Goal: Contribute content

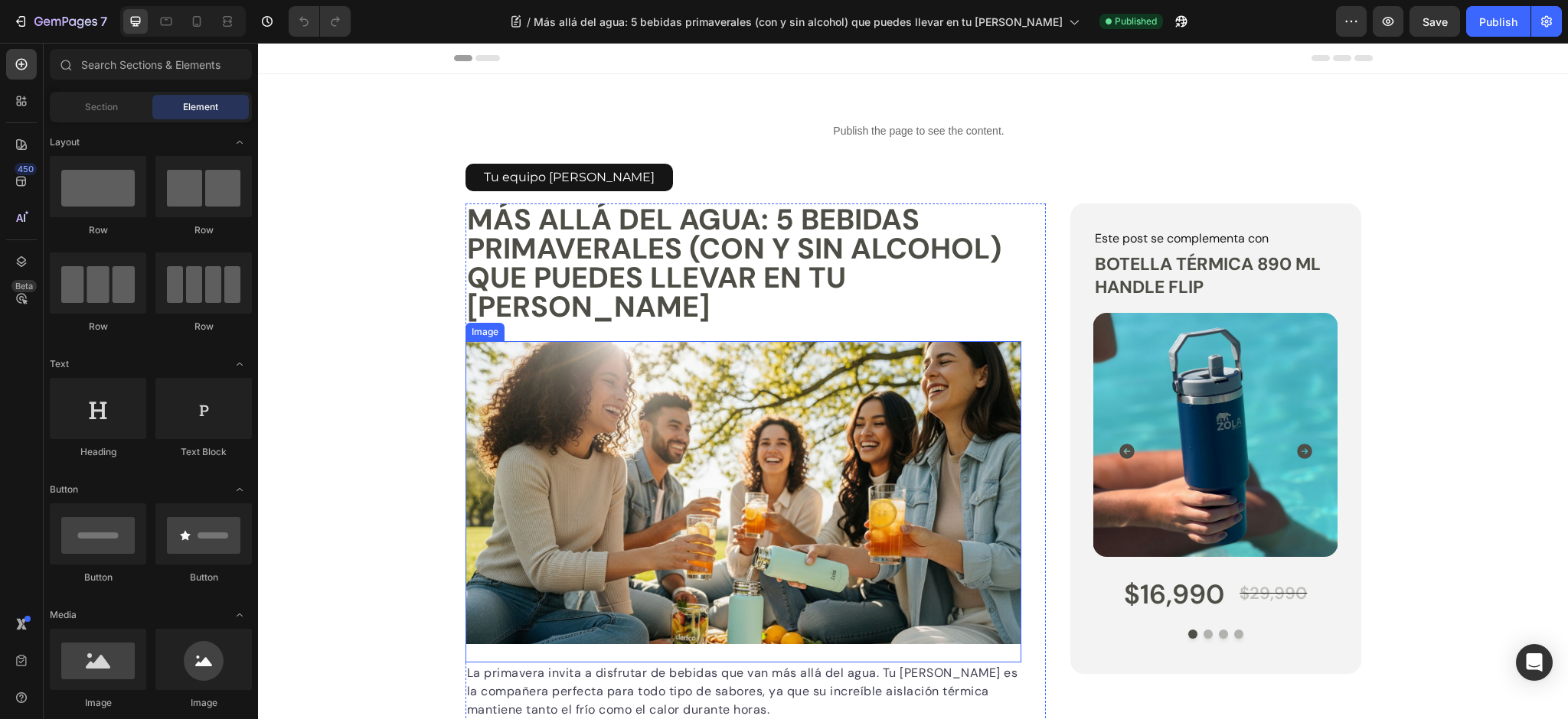
click at [775, 443] on img at bounding box center [744, 492] width 557 height 303
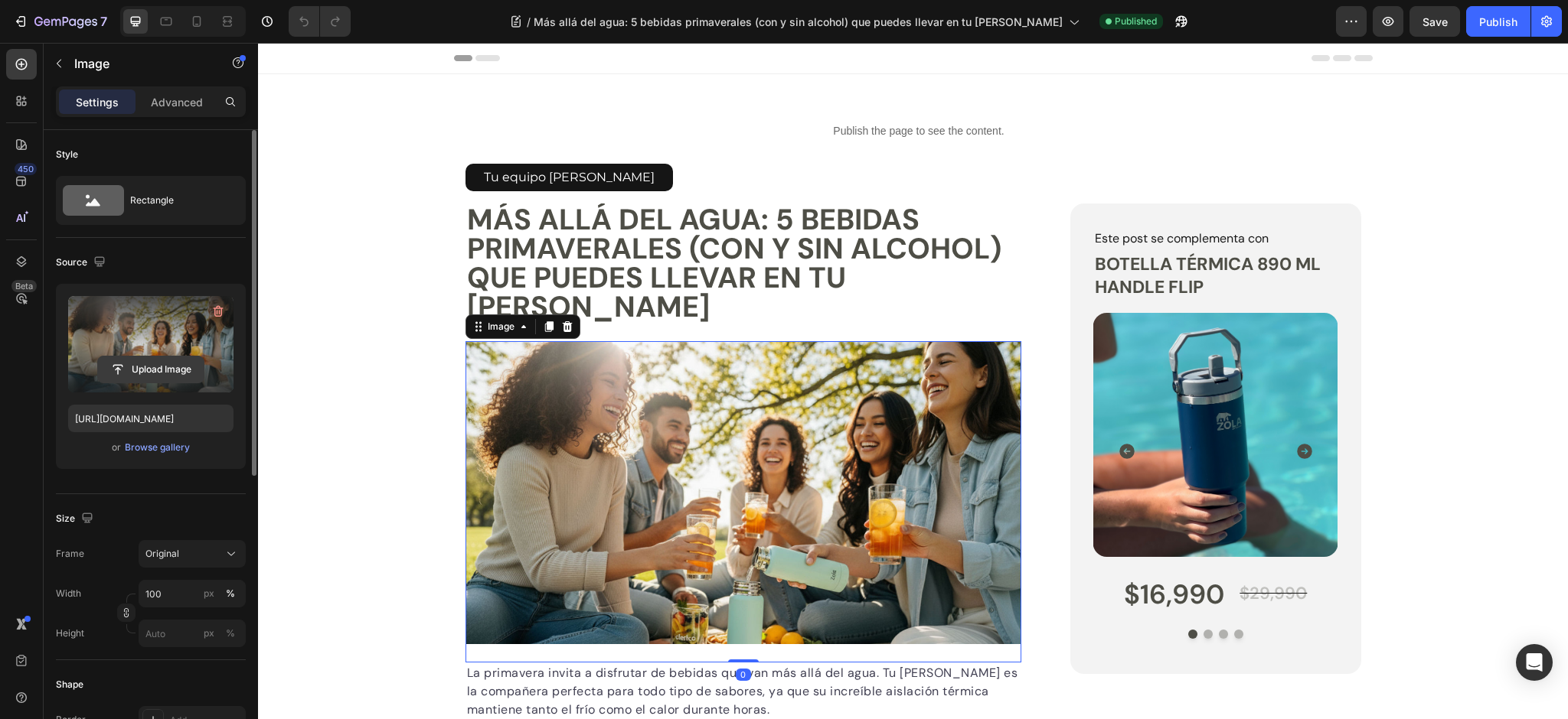
click at [147, 367] on input "file" at bounding box center [151, 369] width 106 height 26
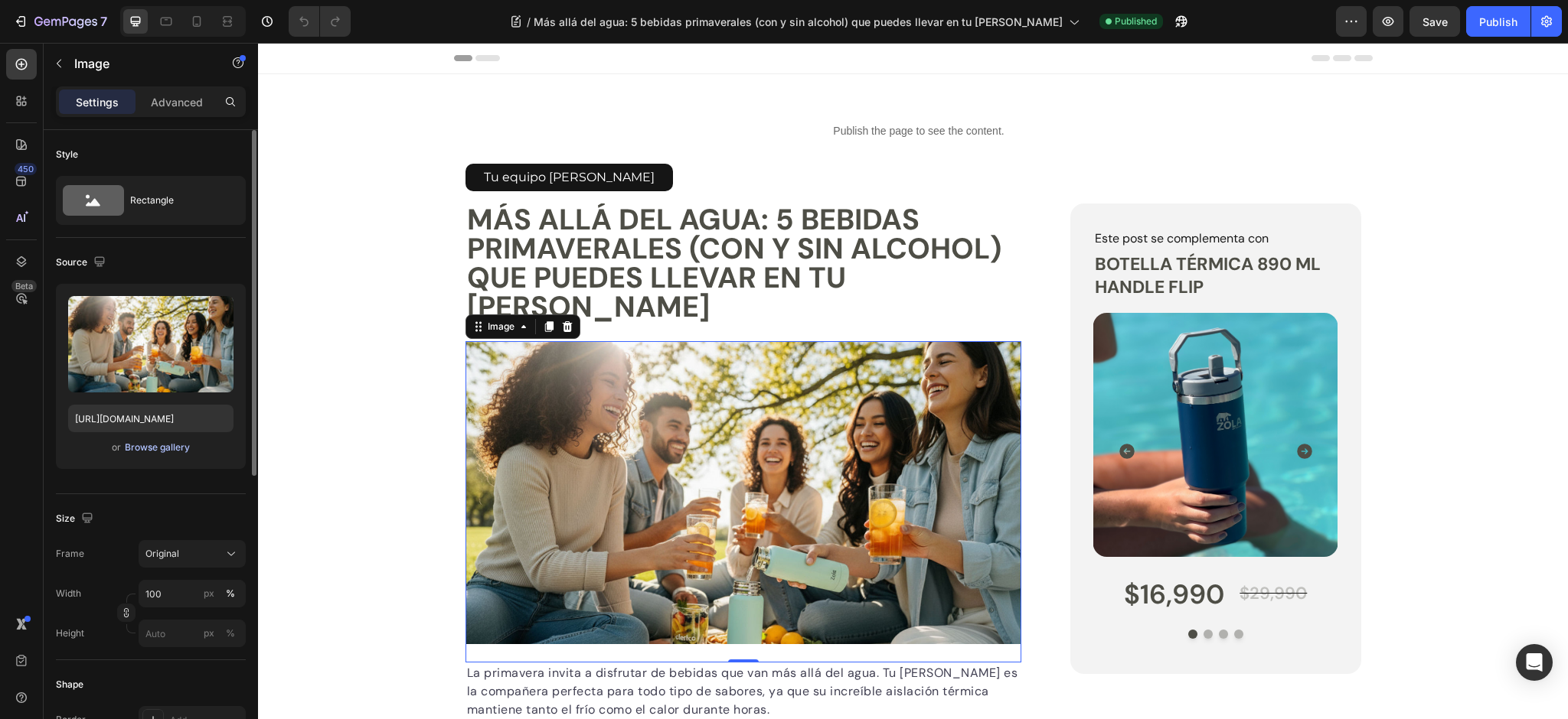
click at [147, 444] on div "Browse gallery" at bounding box center [157, 447] width 65 height 14
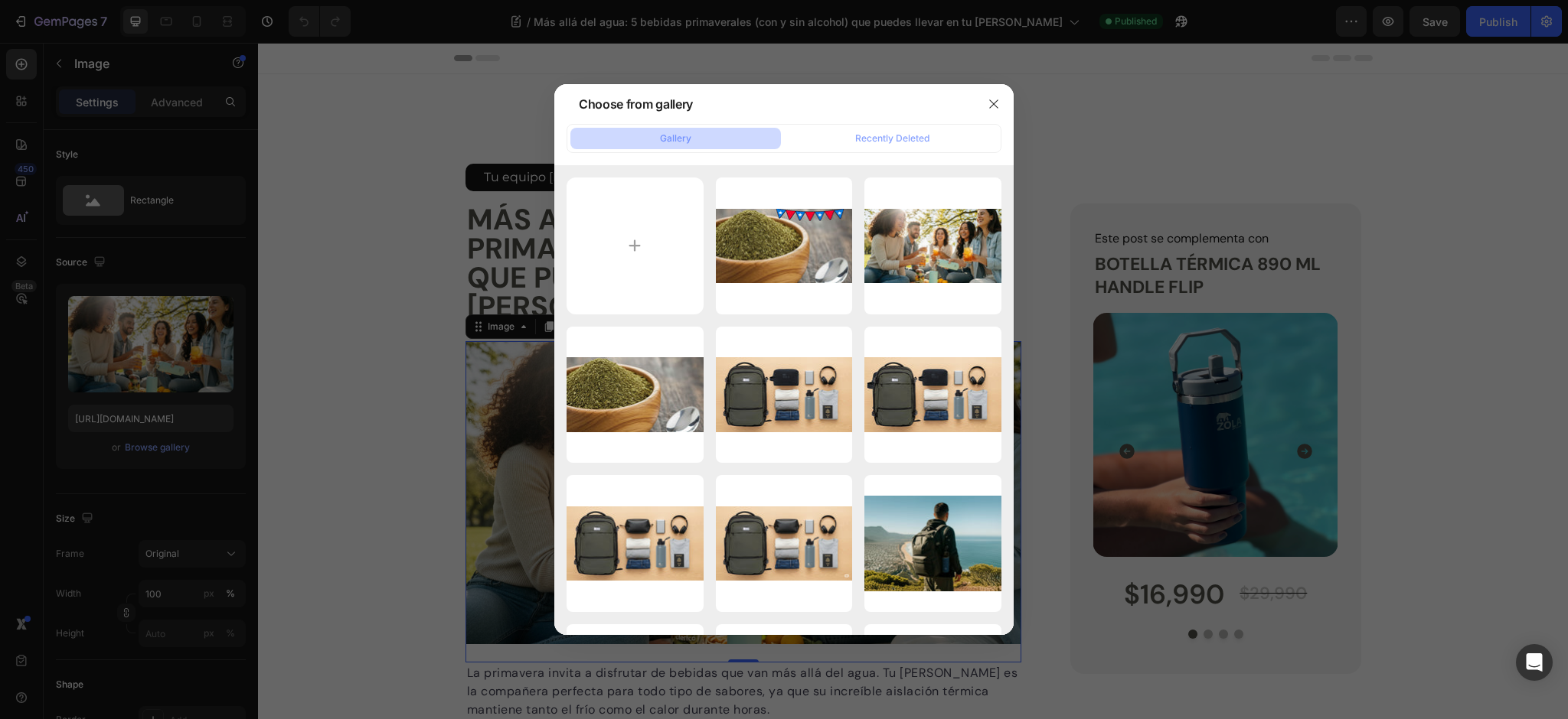
click at [119, 342] on div at bounding box center [784, 359] width 1568 height 719
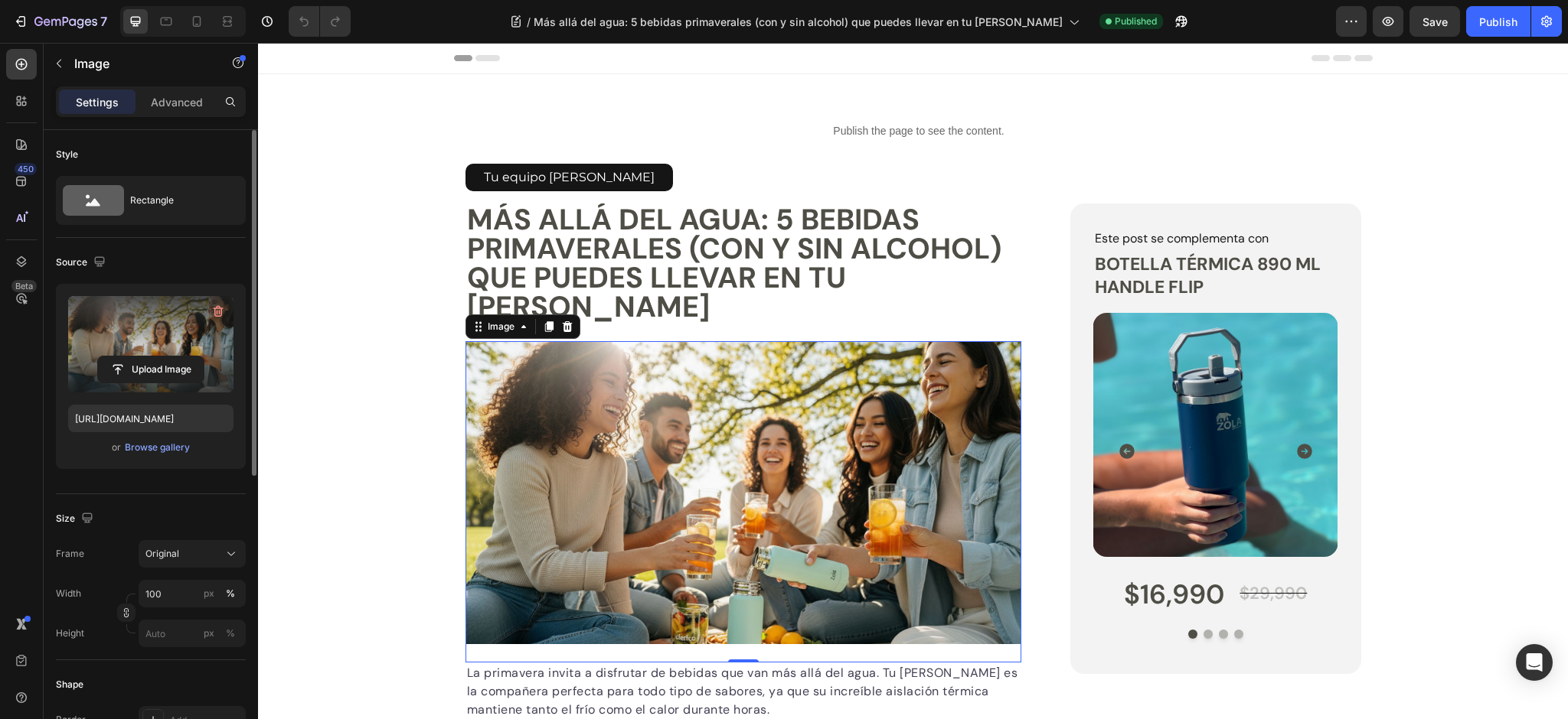
click at [127, 326] on label at bounding box center [151, 345] width 166 height 96
click at [127, 356] on input "file" at bounding box center [151, 369] width 106 height 26
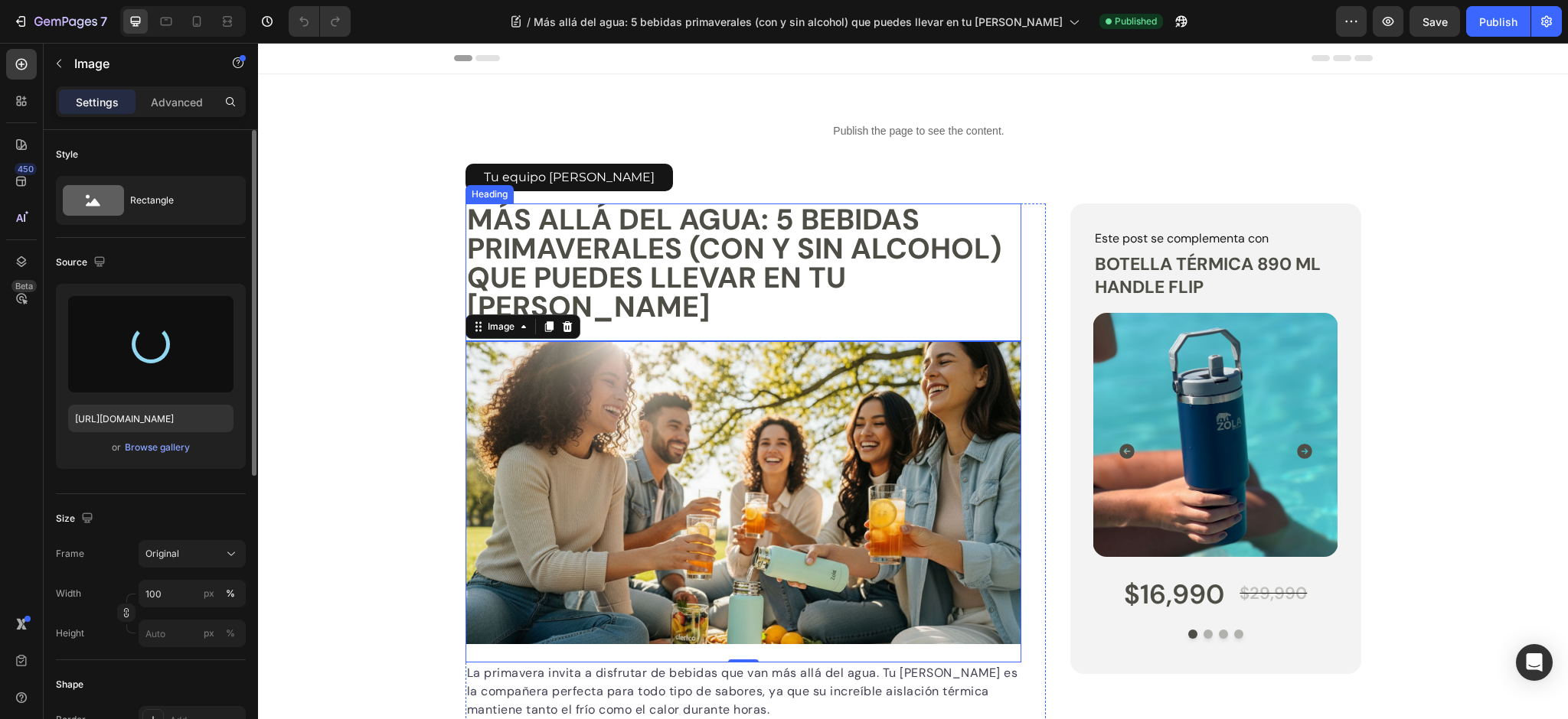
type input "[URL][DOMAIN_NAME]"
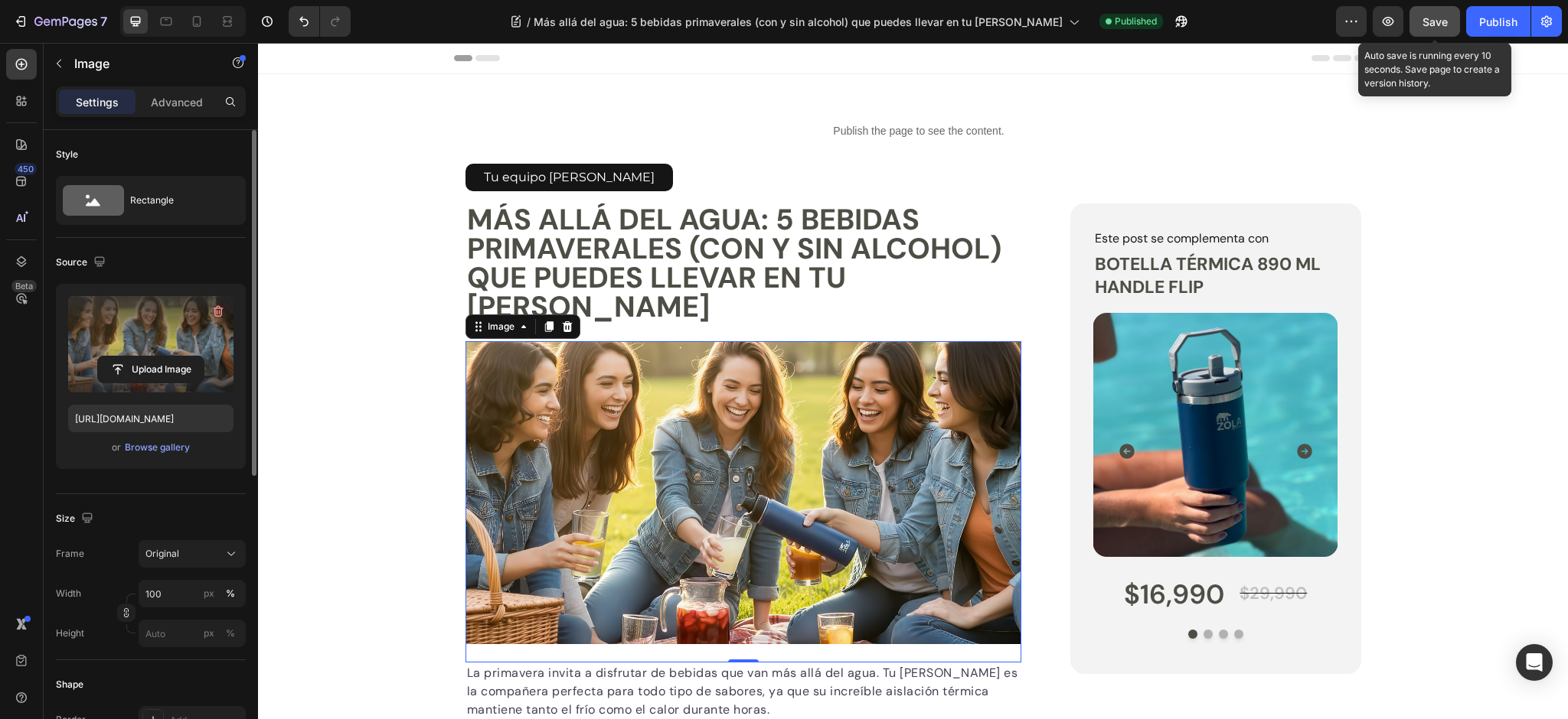
click at [1433, 20] on span "Save" at bounding box center [1435, 22] width 25 height 13
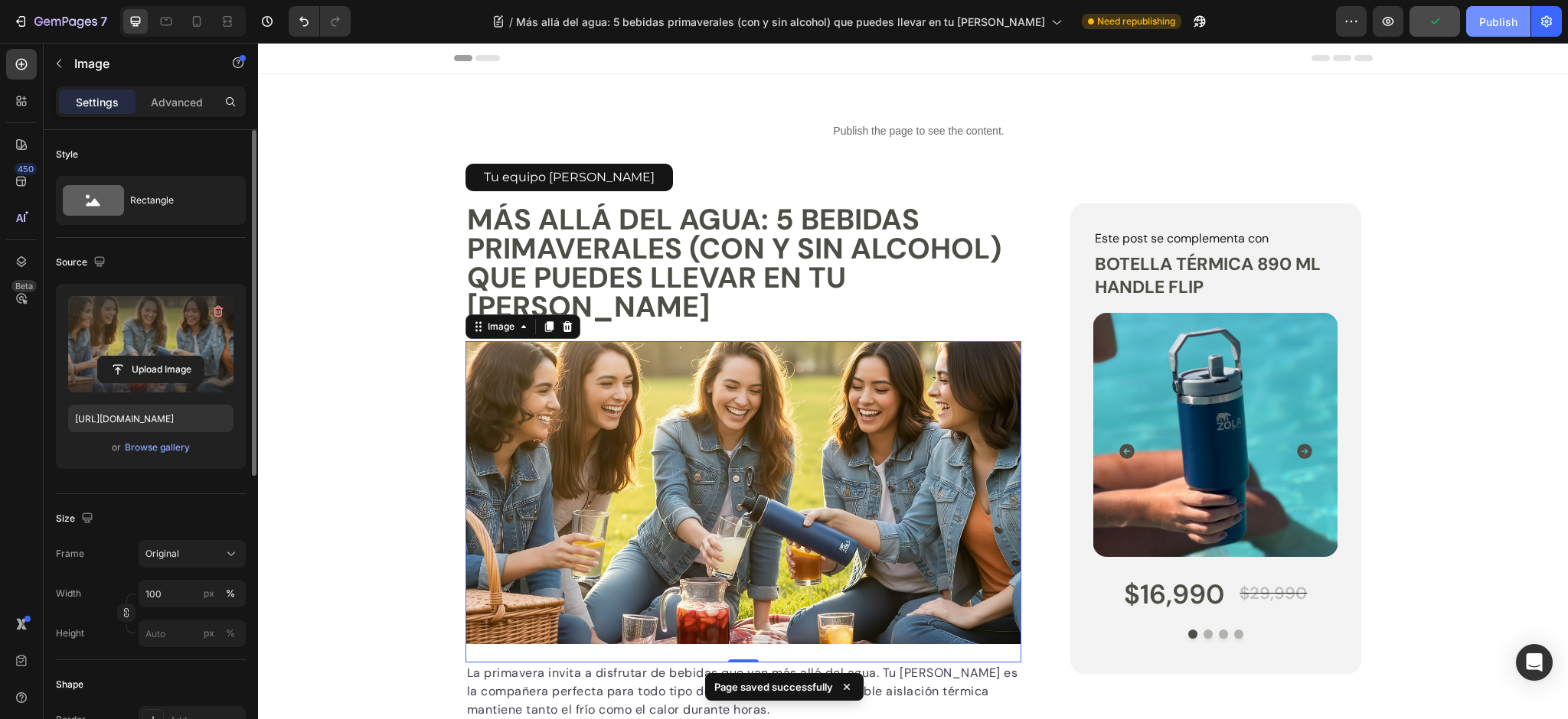
click at [1497, 25] on div "Publish" at bounding box center [1499, 22] width 38 height 16
click at [1547, 24] on icon "button" at bounding box center [1546, 21] width 15 height 15
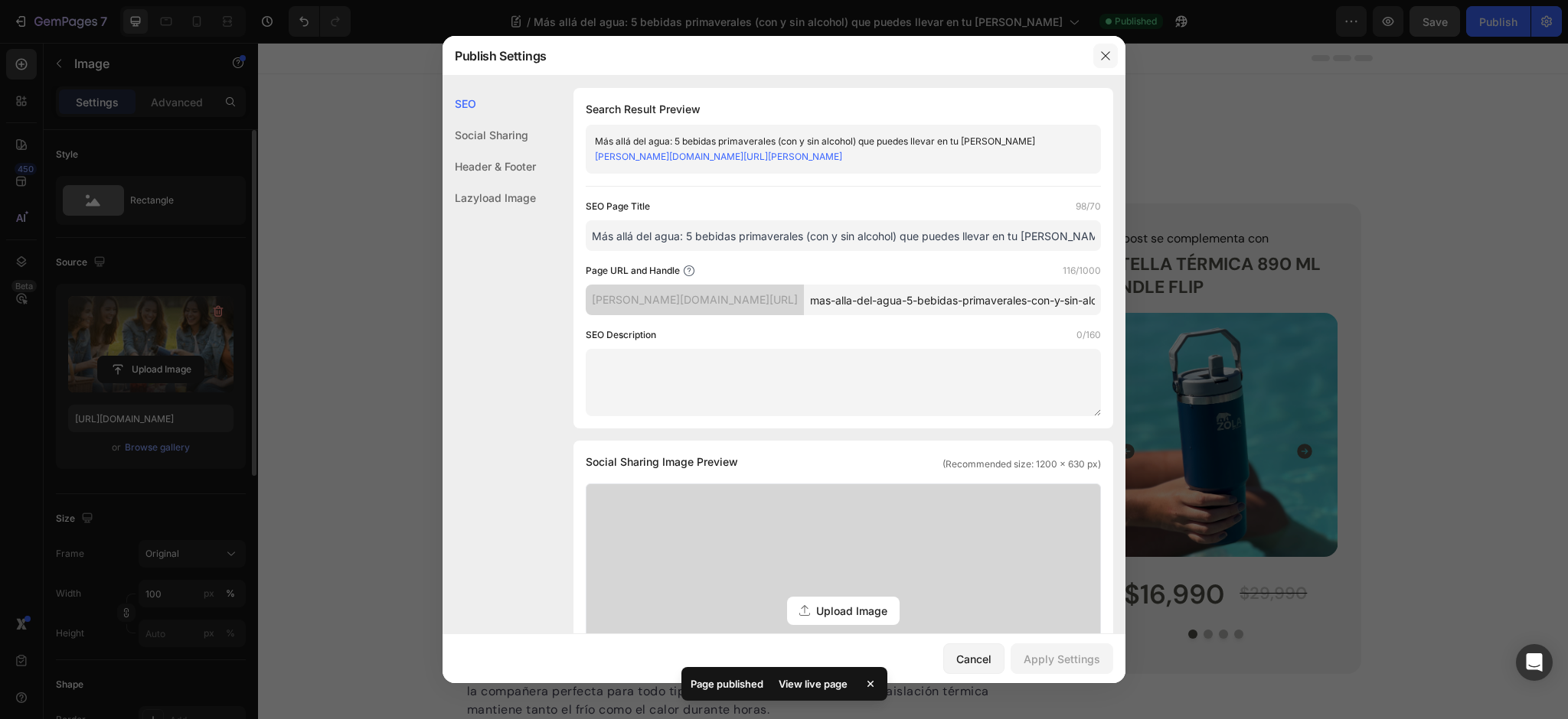
click at [1111, 59] on button "button" at bounding box center [1105, 55] width 25 height 25
